Goal: Book appointment/travel/reservation

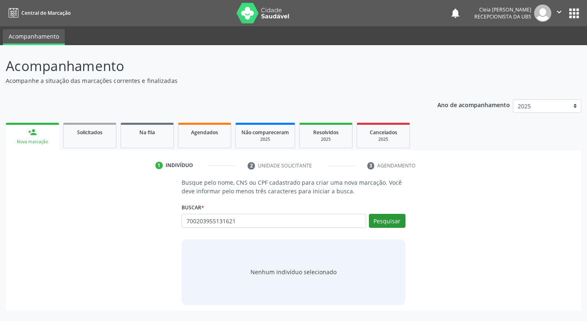
type input "700203955131621"
click at [399, 221] on button "Pesquisar" at bounding box center [387, 221] width 36 height 14
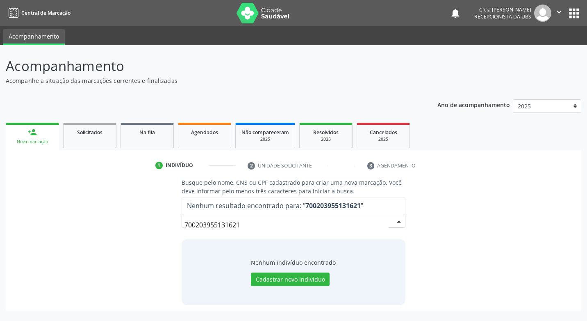
drag, startPoint x: 251, startPoint y: 228, endPoint x: 181, endPoint y: 228, distance: 70.1
click at [181, 228] on div "Busque pelo nome, CNS ou CPF cadastrado para criar uma nova marcação. Você deve…" at bounding box center [293, 241] width 235 height 126
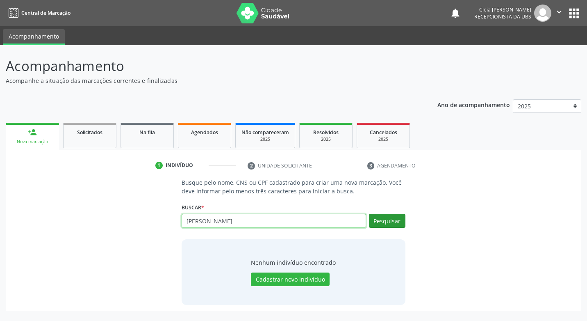
type input "[PERSON_NAME]"
click at [381, 222] on button "Pesquisar" at bounding box center [387, 221] width 36 height 14
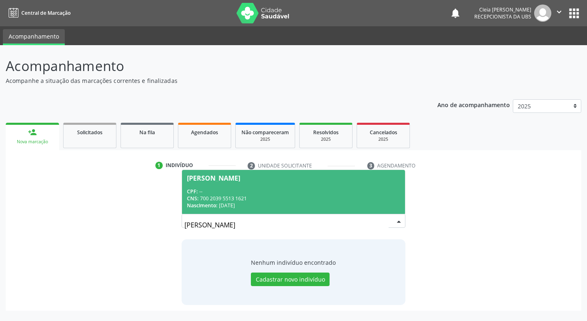
click at [299, 191] on div "CPF: --" at bounding box center [293, 191] width 213 height 7
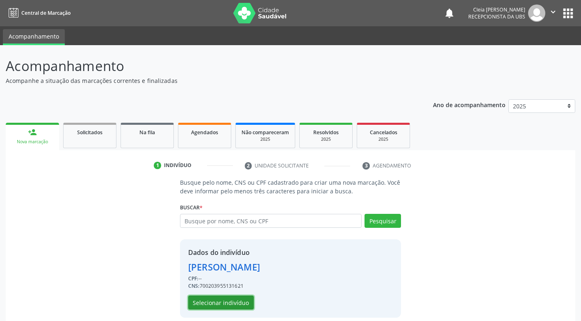
click at [239, 298] on button "Selecionar indivíduo" at bounding box center [221, 302] width 66 height 14
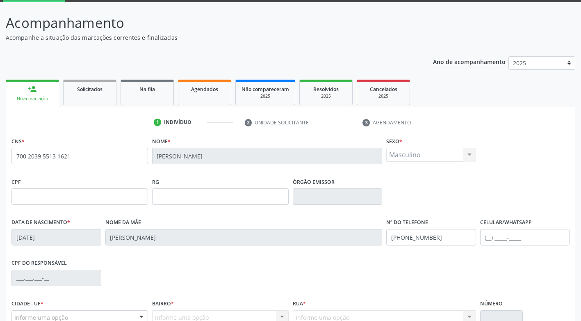
scroll to position [124, 0]
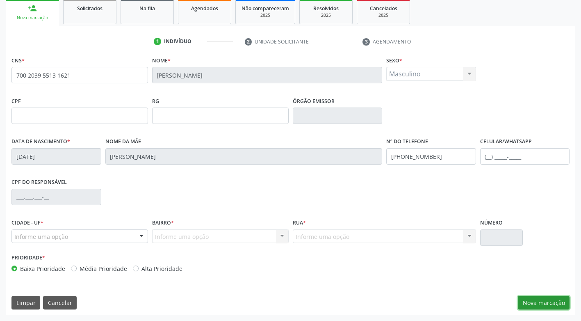
click at [530, 309] on button "Nova marcação" at bounding box center [544, 303] width 52 height 14
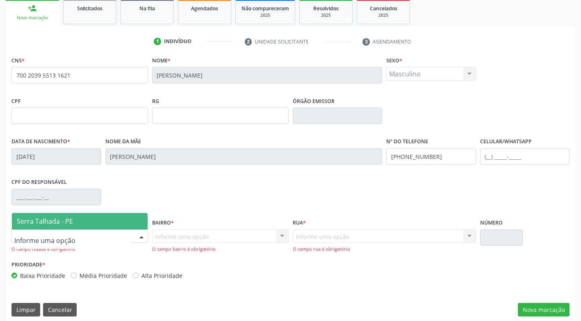
click at [141, 238] on div at bounding box center [141, 237] width 12 height 14
click at [111, 220] on span "Serra Talhada - PE" at bounding box center [80, 221] width 136 height 16
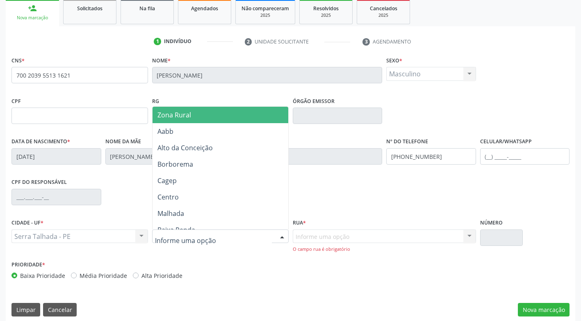
click at [235, 232] on div at bounding box center [220, 236] width 137 height 14
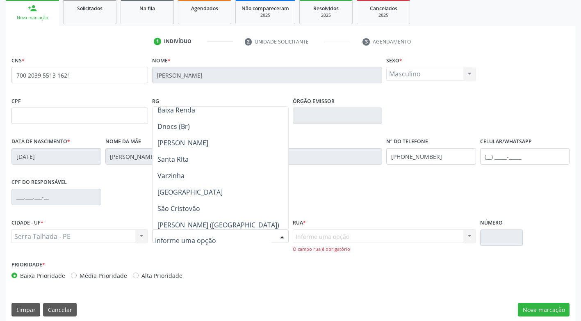
scroll to position [123, 0]
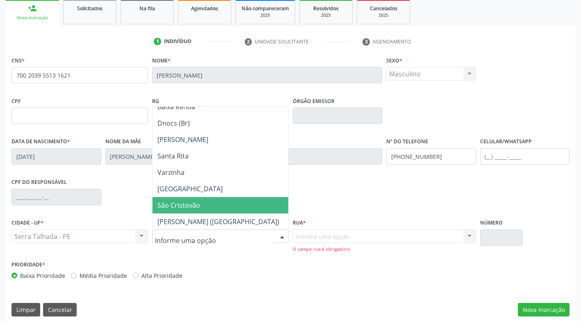
click at [221, 208] on span "São Cristovão" at bounding box center [220, 205] width 136 height 16
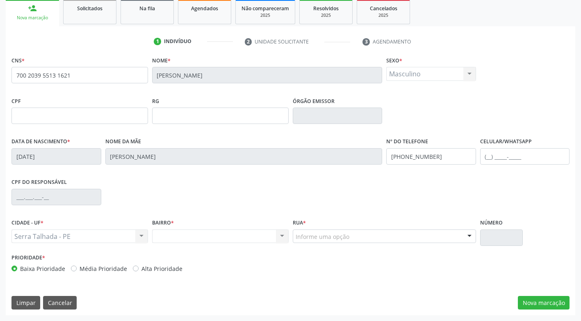
click at [349, 232] on div "Informe uma opção" at bounding box center [384, 236] width 183 height 14
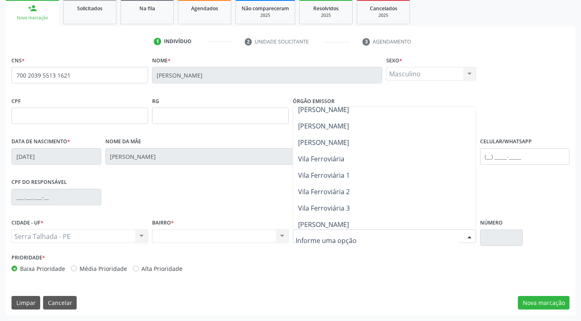
scroll to position [287, 0]
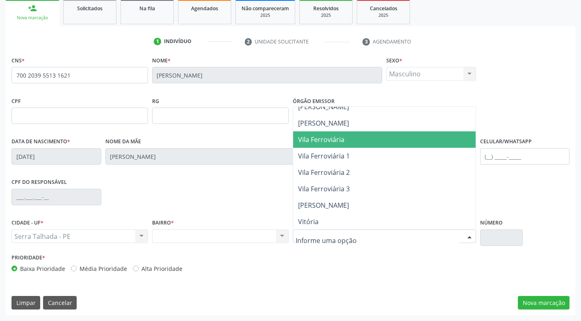
click at [331, 141] on span "Vila Ferroviária" at bounding box center [321, 139] width 46 height 9
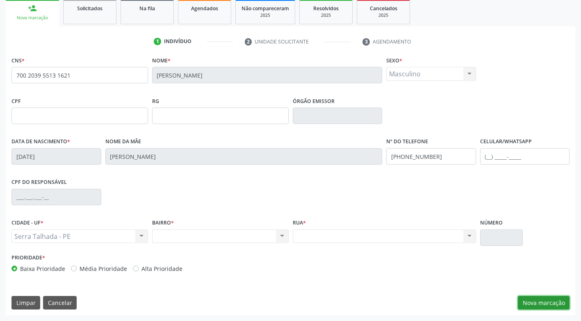
click at [535, 304] on button "Nova marcação" at bounding box center [544, 303] width 52 height 14
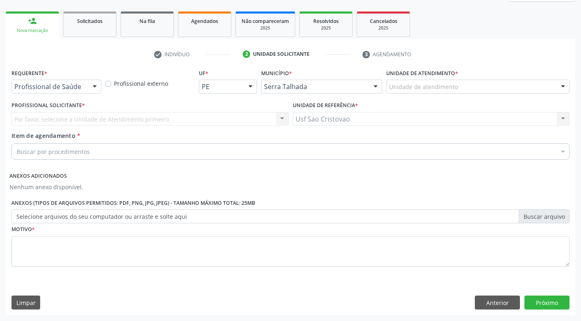
scroll to position [111, 0]
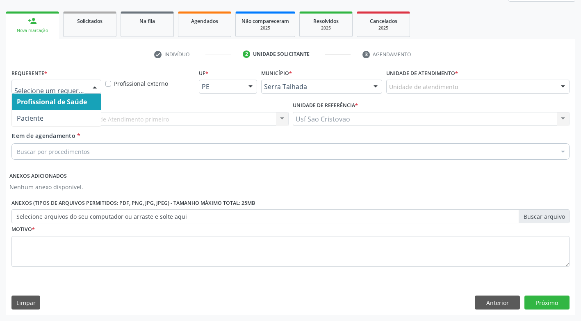
click at [96, 87] on div at bounding box center [95, 87] width 12 height 14
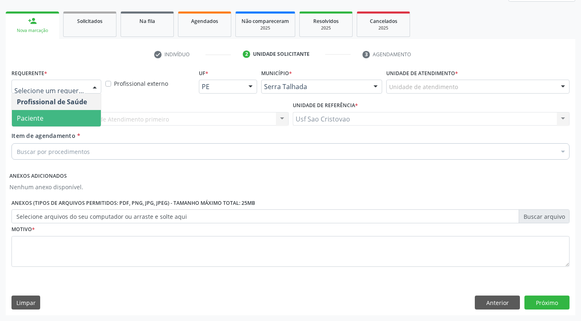
click at [89, 117] on span "Paciente" at bounding box center [56, 118] width 89 height 16
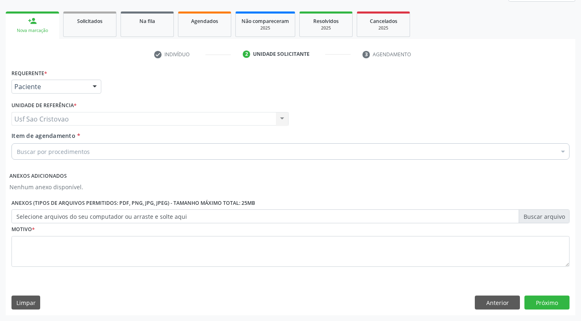
click at [110, 153] on div "Buscar por procedimentos" at bounding box center [290, 151] width 558 height 16
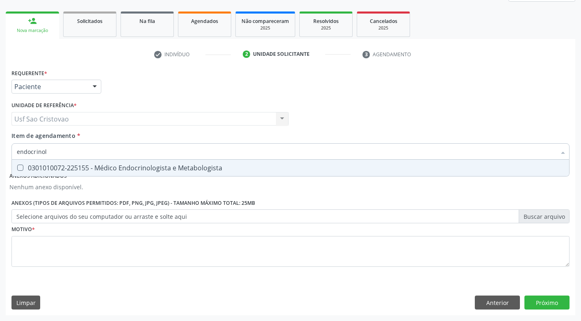
type input "endocrinolo"
click at [21, 168] on Metabologista at bounding box center [20, 167] width 6 height 6
click at [17, 168] on Metabologista "checkbox" at bounding box center [14, 167] width 5 height 5
checkbox Metabologista "true"
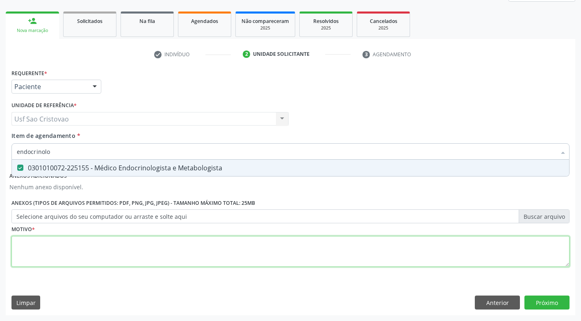
click at [105, 253] on div "Requerente * Paciente Profissional de Saúde Paciente Nenhum resultado encontrad…" at bounding box center [290, 172] width 558 height 211
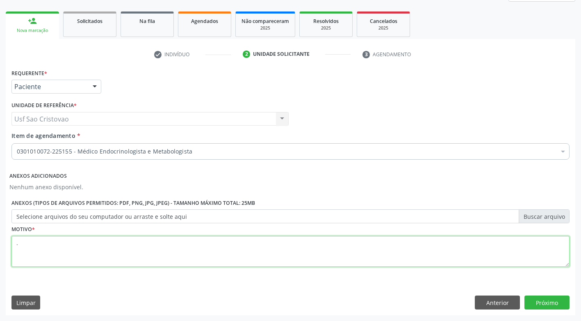
type textarea "."
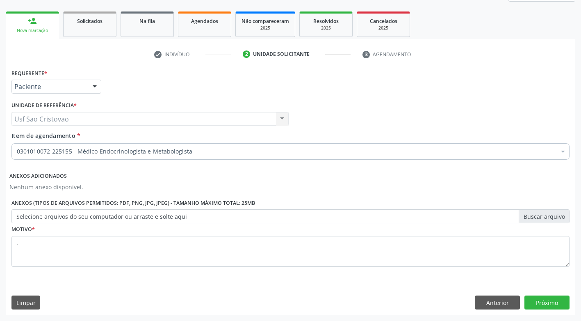
click at [254, 291] on div "Requerente * Paciente Profissional de Saúde Paciente Nenhum resultado encontrad…" at bounding box center [290, 191] width 569 height 248
click at [549, 301] on button "Próximo" at bounding box center [546, 302] width 45 height 14
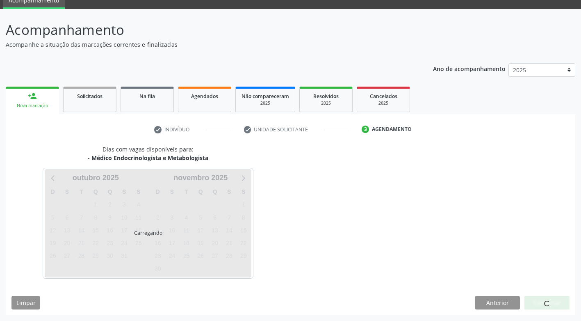
scroll to position [36, 0]
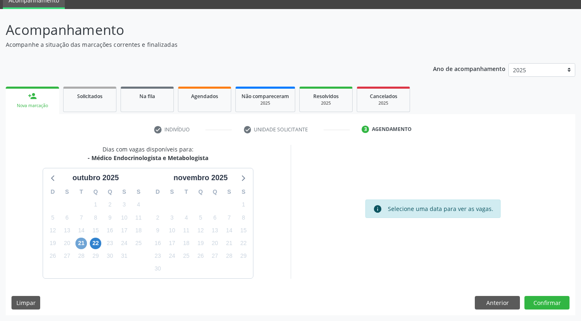
click at [80, 242] on span "21" at bounding box center [80, 242] width 11 height 11
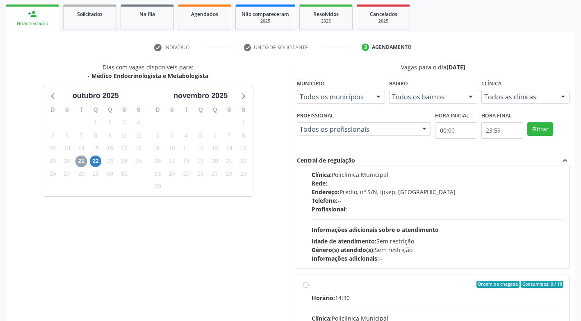
scroll to position [0, 0]
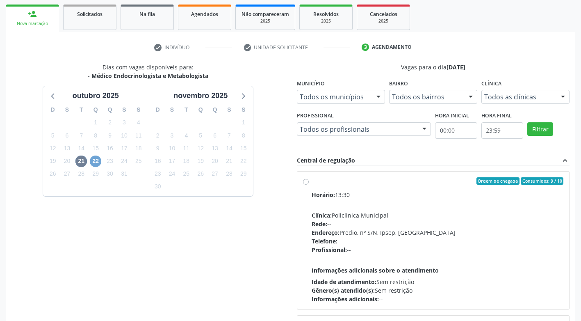
click at [92, 159] on span "22" at bounding box center [95, 160] width 11 height 11
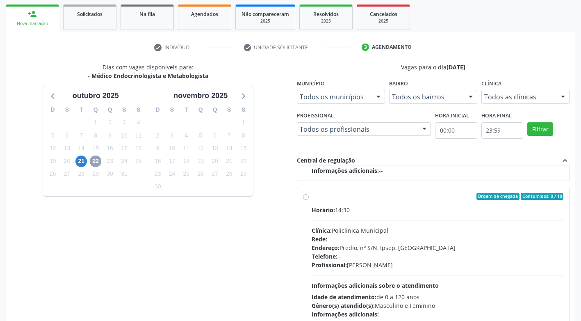
scroll to position [129, 0]
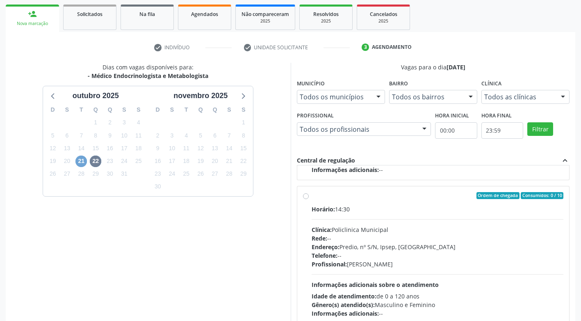
click at [78, 159] on span "21" at bounding box center [80, 160] width 11 height 11
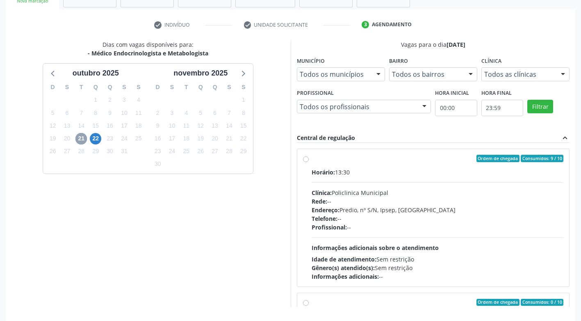
scroll to position [159, 0]
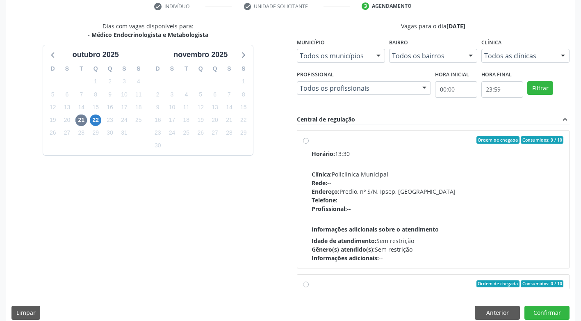
click at [312, 142] on label "Ordem de chegada Consumidos: 9 / 10 Horário: 13:30 Clínica: Policlinica Municip…" at bounding box center [438, 199] width 252 height 126
click at [305, 142] on input "Ordem de chegada Consumidos: 9 / 10 Horário: 13:30 Clínica: Policlinica Municip…" at bounding box center [306, 139] width 6 height 7
radio input "true"
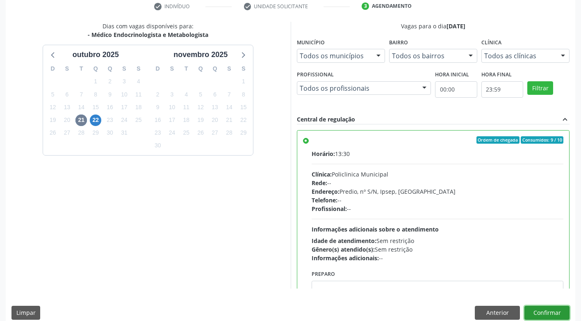
click at [556, 314] on button "Confirmar" at bounding box center [546, 312] width 45 height 14
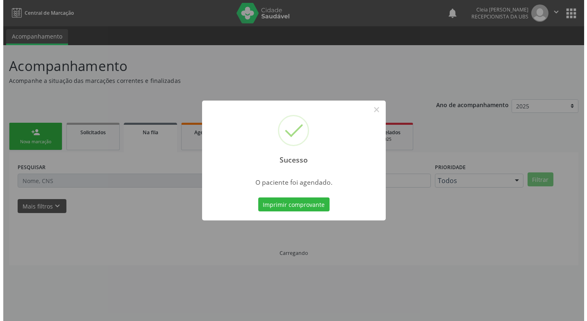
scroll to position [0, 0]
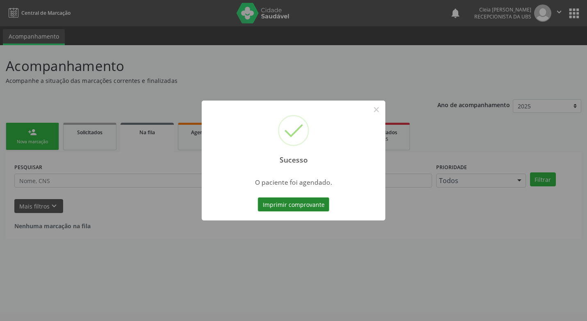
click at [275, 204] on button "Imprimir comprovante" at bounding box center [293, 204] width 71 height 14
